Goal: Navigation & Orientation: Find specific page/section

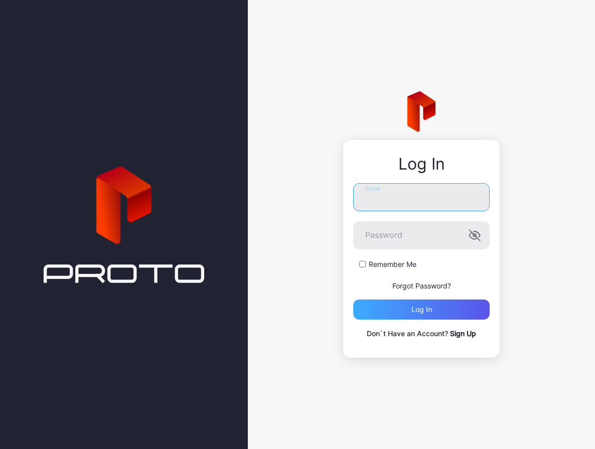
type input "**********"
click at [402, 312] on div "Log in" at bounding box center [421, 309] width 136 height 20
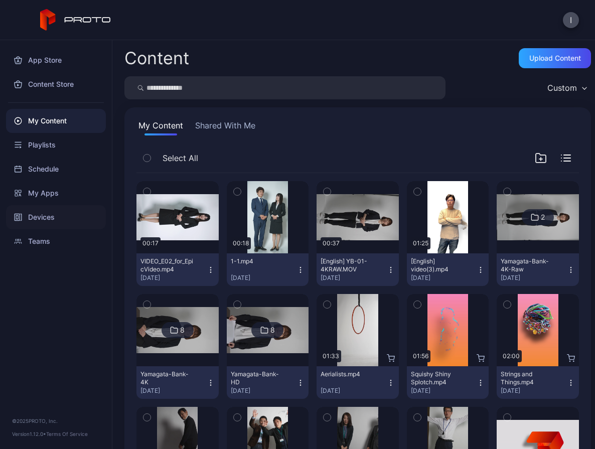
click at [46, 215] on div "Devices" at bounding box center [56, 217] width 100 height 24
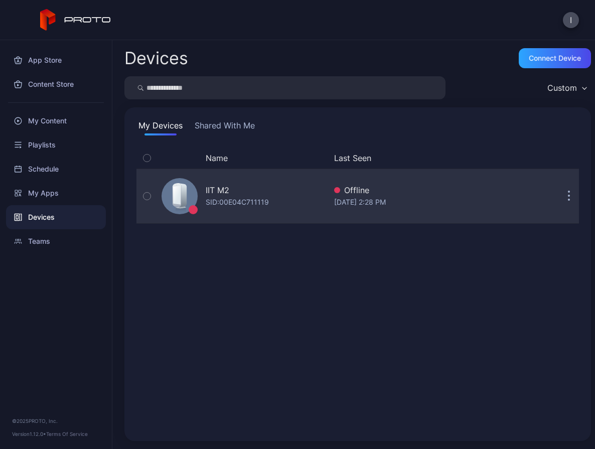
click at [559, 200] on button "button" at bounding box center [569, 196] width 20 height 20
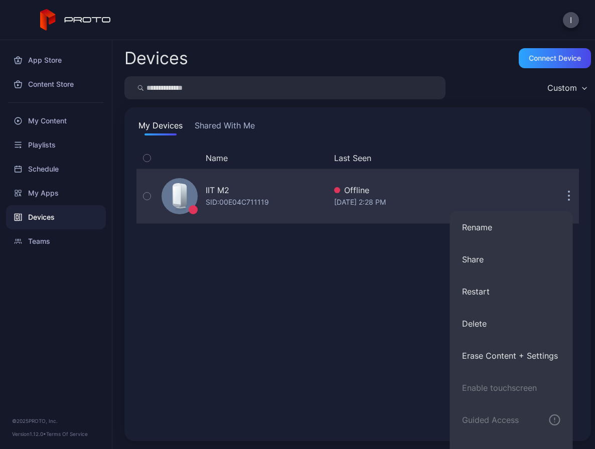
click at [568, 200] on icon "button" at bounding box center [569, 197] width 3 height 12
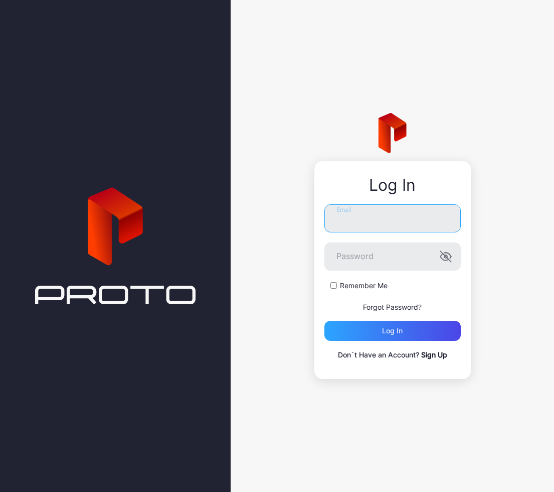
type input "**********"
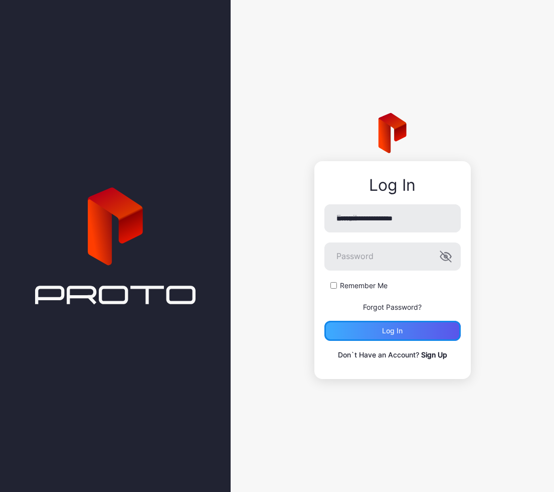
click at [404, 331] on div "Log in" at bounding box center [393, 330] width 136 height 20
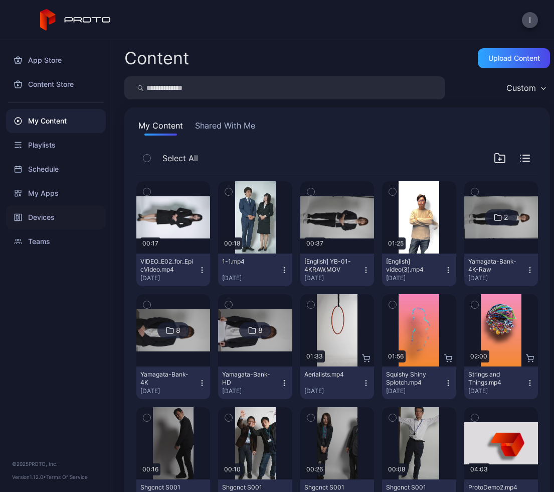
click at [51, 222] on div "Devices" at bounding box center [56, 217] width 100 height 24
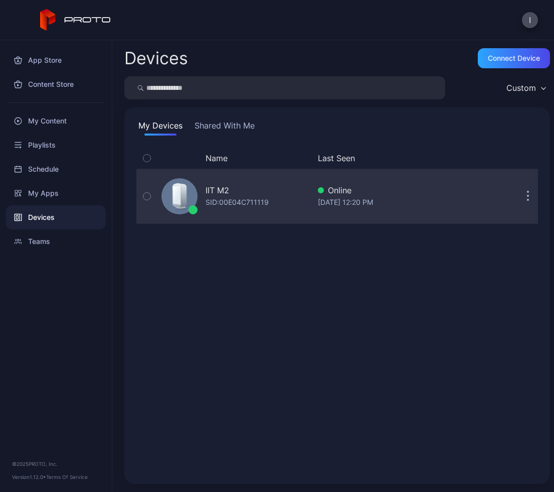
click at [518, 198] on button "button" at bounding box center [528, 196] width 20 height 20
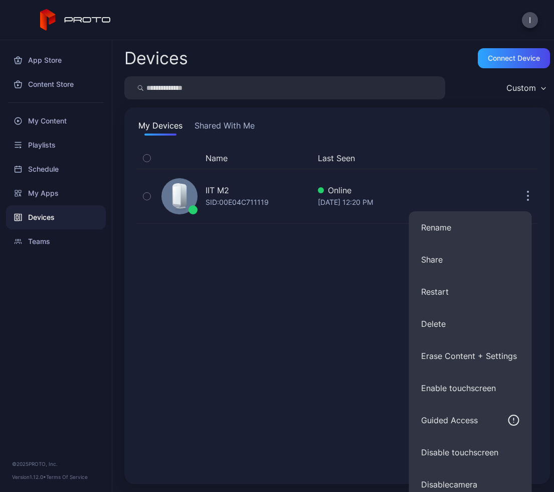
click at [316, 284] on div "Name Last Seen IIT M2 SID: 00E04C711119 Online Aug 11, 2025 at 12:20 PM" at bounding box center [337, 309] width 402 height 324
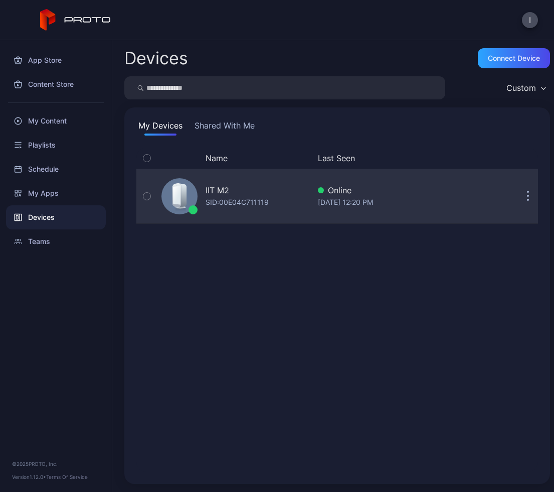
click at [518, 194] on button "button" at bounding box center [528, 196] width 20 height 20
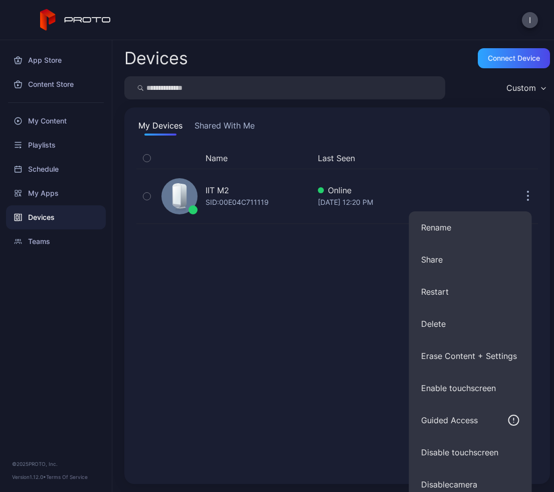
click at [472, 154] on button "Last Seen" at bounding box center [402, 158] width 168 height 12
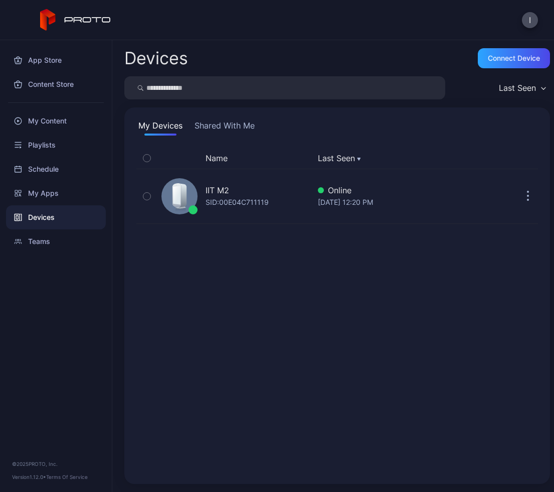
click at [238, 124] on button "Shared With Me" at bounding box center [225, 127] width 64 height 16
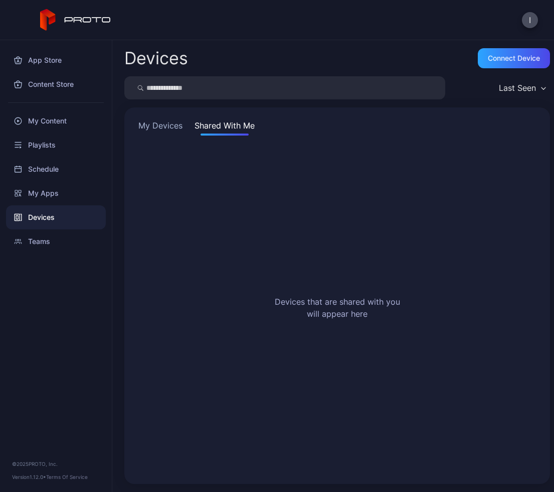
click at [179, 125] on button "My Devices" at bounding box center [160, 127] width 48 height 16
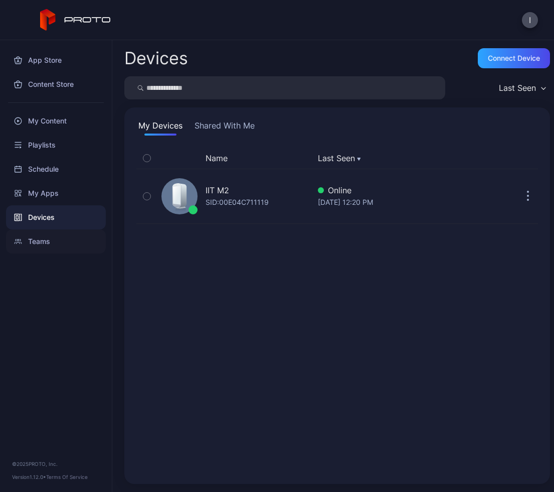
click at [38, 244] on div "Teams" at bounding box center [56, 241] width 100 height 24
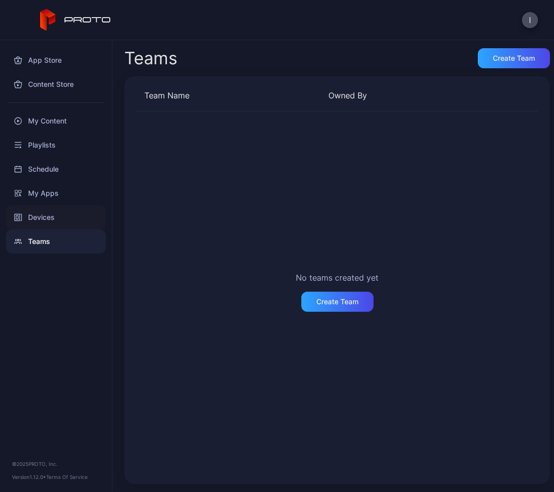
click at [43, 221] on div "Devices" at bounding box center [56, 217] width 100 height 24
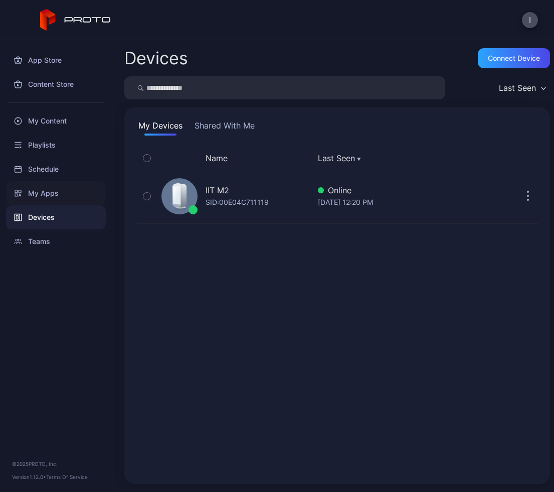
click at [45, 201] on div "My Apps" at bounding box center [56, 193] width 100 height 24
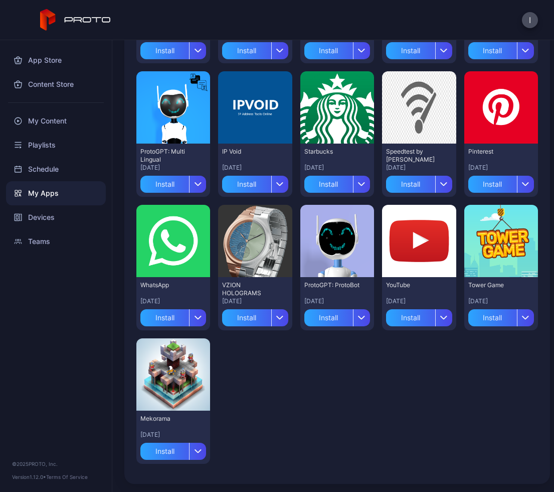
scroll to position [610, 0]
click at [35, 172] on div "Schedule" at bounding box center [56, 169] width 100 height 24
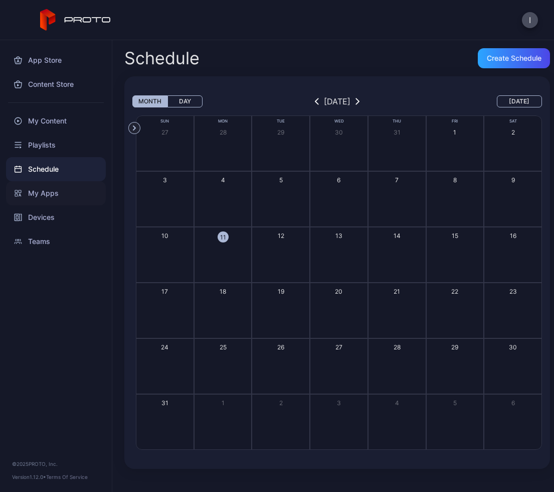
click at [36, 194] on div "My Apps" at bounding box center [56, 193] width 100 height 24
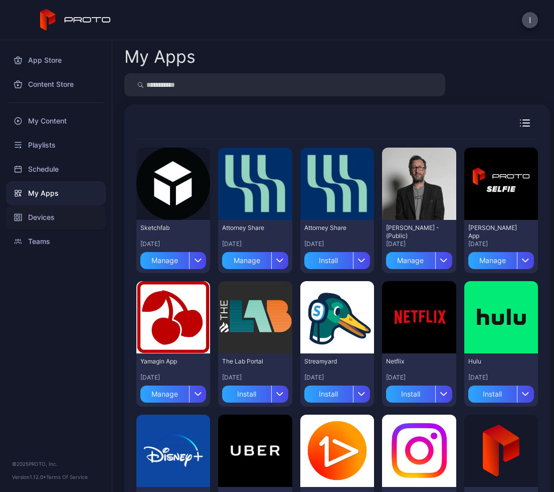
click at [40, 213] on div "Devices" at bounding box center [56, 217] width 100 height 24
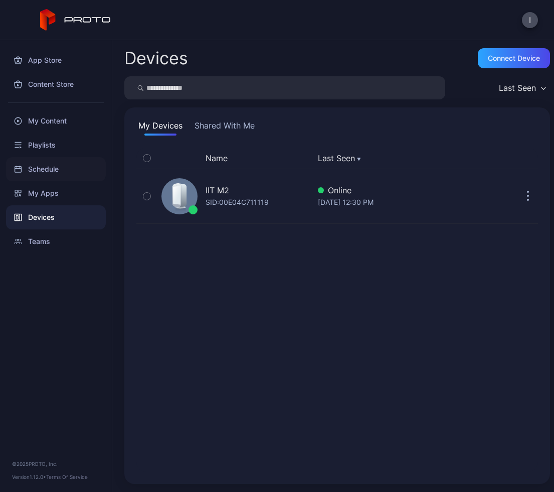
click at [43, 166] on div "Schedule" at bounding box center [56, 169] width 100 height 24
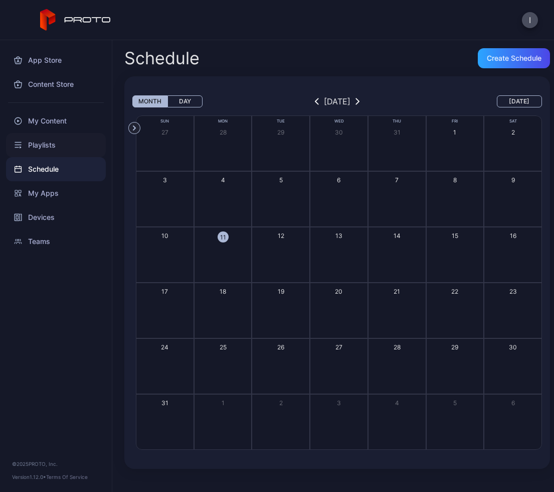
click at [41, 149] on div "Playlists" at bounding box center [56, 145] width 100 height 24
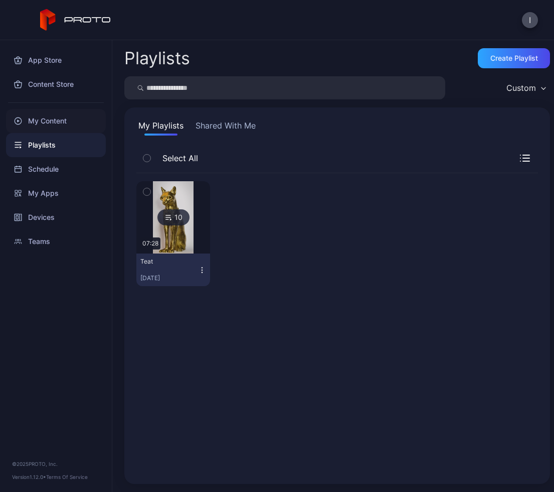
click at [37, 118] on div "My Content" at bounding box center [56, 121] width 100 height 24
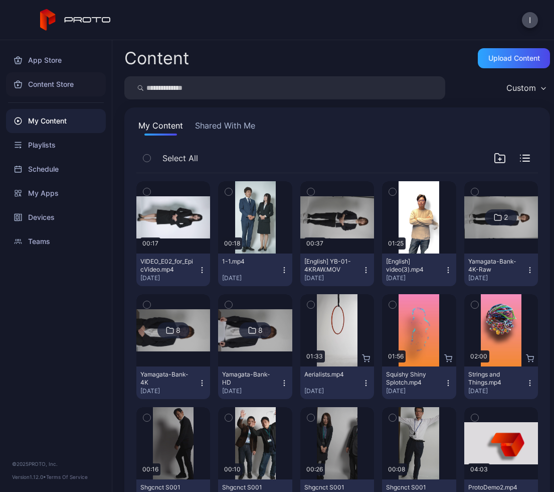
click at [39, 91] on div "Content Store" at bounding box center [56, 84] width 100 height 24
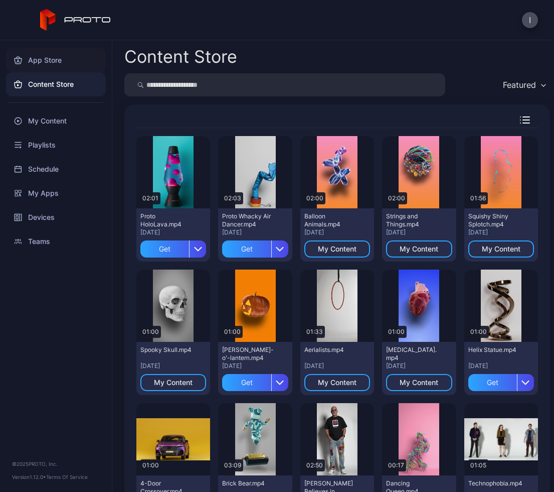
click at [41, 62] on div "App Store" at bounding box center [56, 60] width 100 height 24
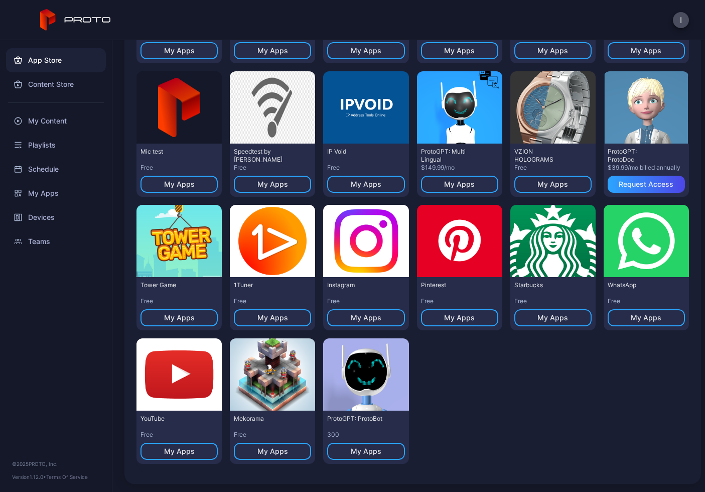
scroll to position [343, 0]
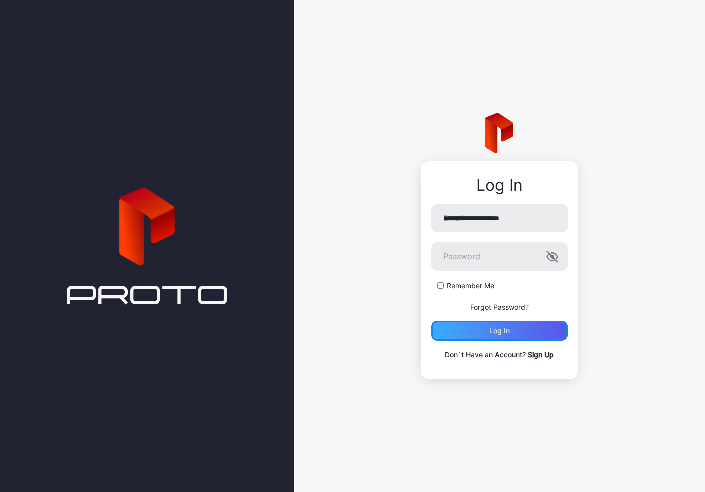
click at [513, 328] on div "Log in" at bounding box center [499, 330] width 136 height 20
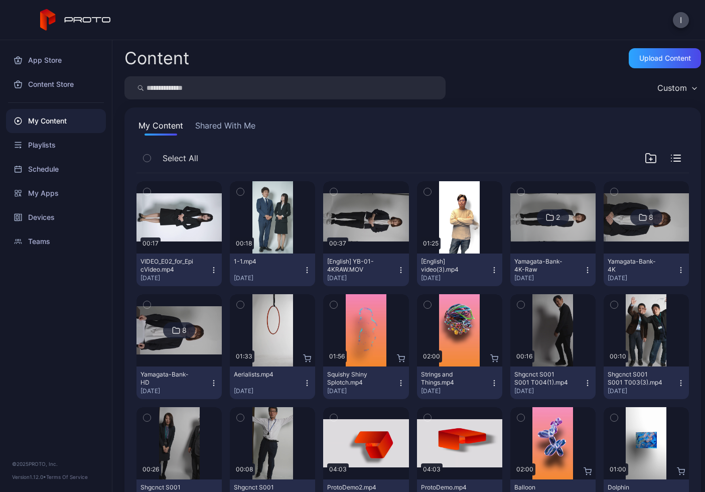
click at [691, 13] on div "I" at bounding box center [352, 20] width 705 height 40
click at [682, 19] on button "I" at bounding box center [681, 20] width 16 height 16
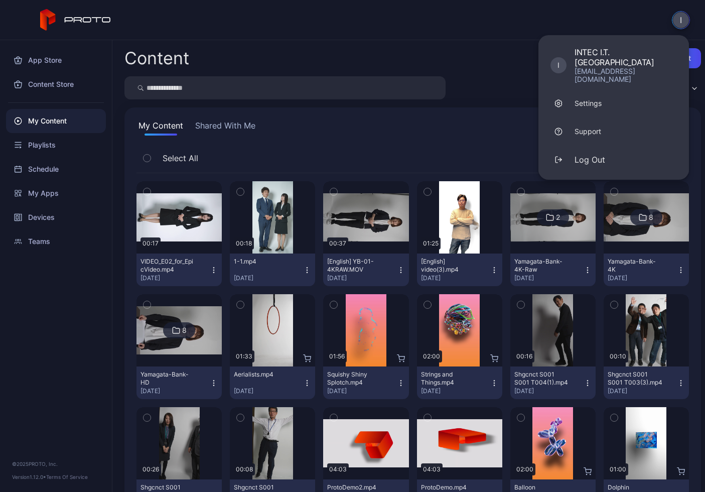
click at [477, 47] on div "Content Upload Content Custom My Content Shared With Me Select All Preview 00:1…" at bounding box center [408, 265] width 592 height 451
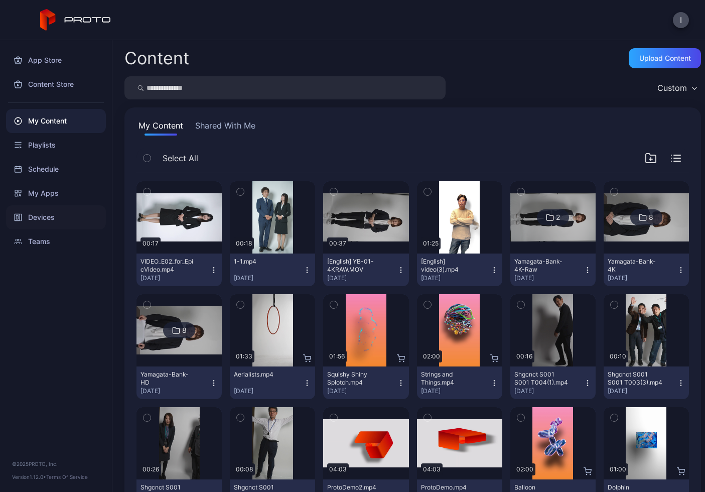
click at [48, 220] on div "Devices" at bounding box center [56, 217] width 100 height 24
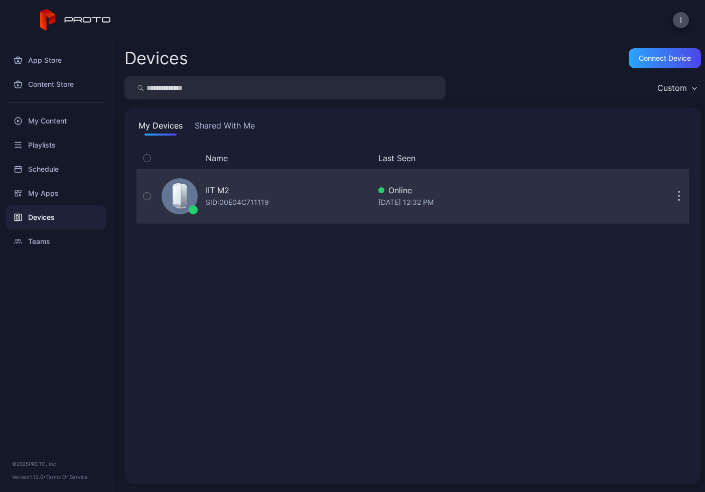
click at [678, 197] on icon "button" at bounding box center [679, 197] width 2 height 2
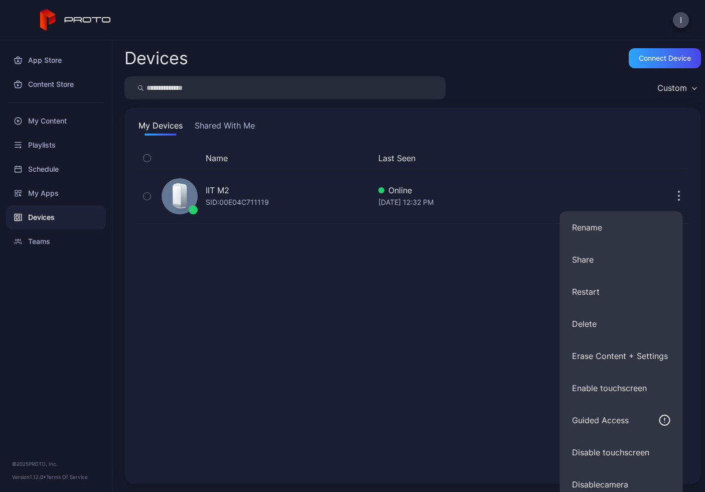
click at [462, 34] on div "I" at bounding box center [352, 20] width 705 height 40
